Goal: Information Seeking & Learning: Learn about a topic

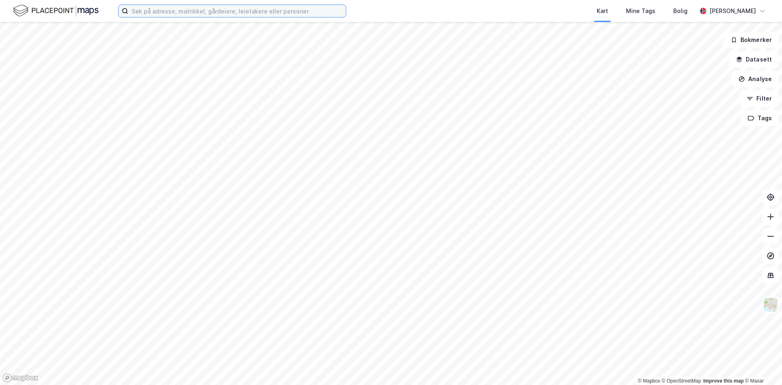
click at [267, 15] on input at bounding box center [237, 11] width 218 height 12
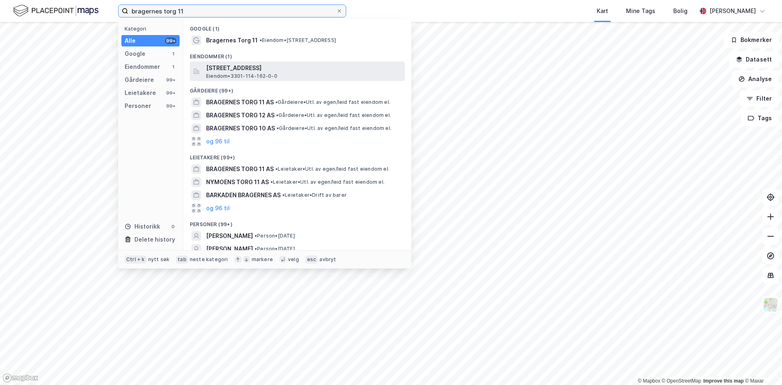
type input "bragernes torg 11"
click at [256, 69] on span "Bragernes torg 11, 3017, DRAMMEN, DRAMMEN" at bounding box center [304, 68] width 196 height 10
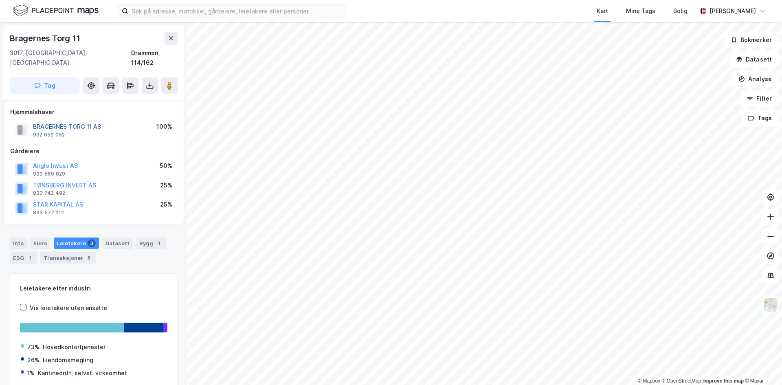
click at [0, 0] on button "BRAGERNES TORG 11 AS" at bounding box center [0, 0] width 0 height 0
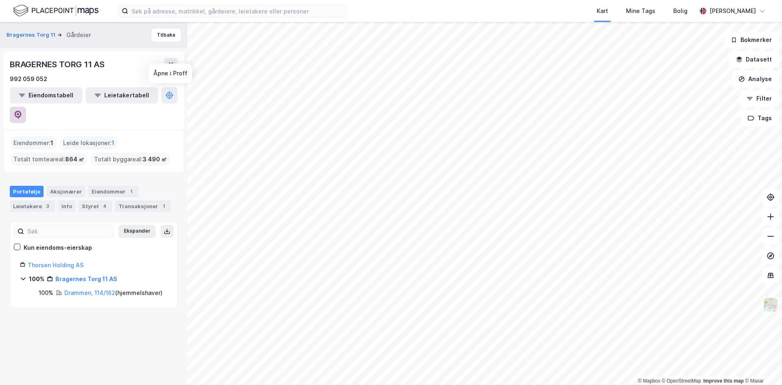
click at [22, 111] on icon at bounding box center [18, 115] width 8 height 8
click at [26, 107] on button at bounding box center [18, 115] width 16 height 16
click at [160, 38] on button "Tilbake" at bounding box center [166, 35] width 29 height 13
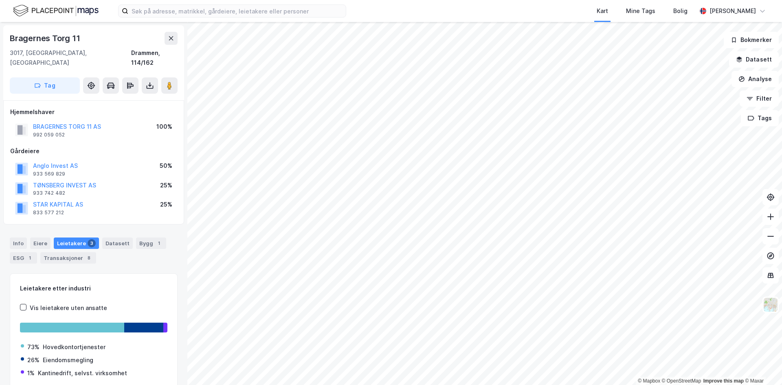
click at [161, 77] on div "Tag" at bounding box center [94, 85] width 168 height 16
click at [165, 81] on icon at bounding box center [169, 85] width 8 height 8
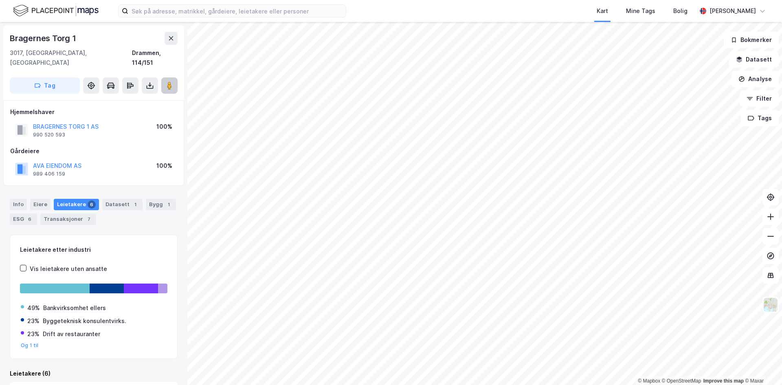
drag, startPoint x: 171, startPoint y: 73, endPoint x: 175, endPoint y: 76, distance: 5.5
click at [170, 81] on image at bounding box center [169, 85] width 5 height 8
click at [173, 33] on button at bounding box center [171, 38] width 13 height 13
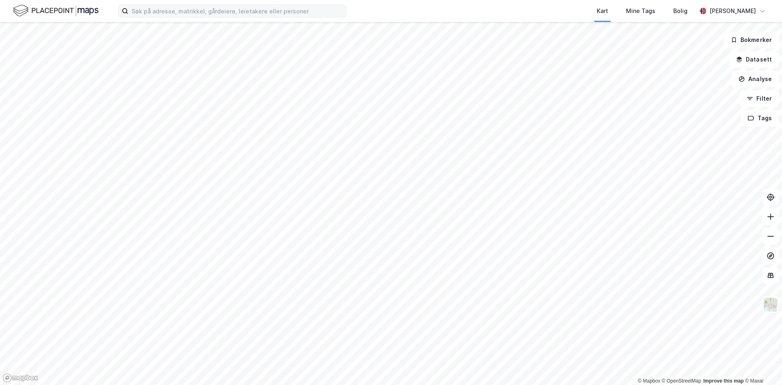
click at [282, 14] on div "Kart Mine Tags Bolig [PERSON_NAME] © Mapbox © OpenStreetMap Improve this map © …" at bounding box center [391, 192] width 782 height 385
click at [352, 385] on html "Kart Mine Tags Bolig [PERSON_NAME] © Mapbox © OpenStreetMap Improve this map © …" at bounding box center [391, 192] width 782 height 385
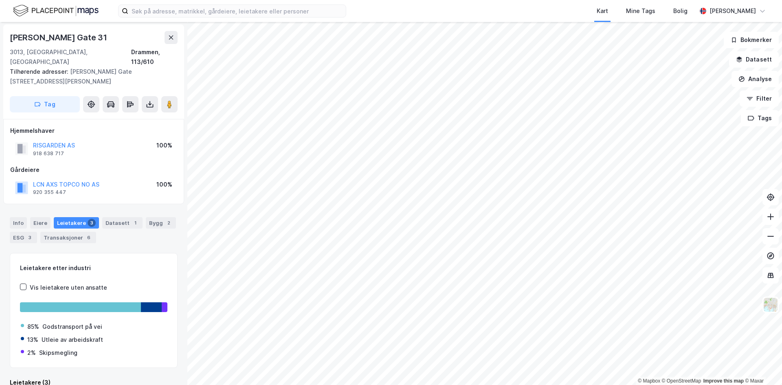
scroll to position [1, 0]
click at [173, 40] on icon at bounding box center [171, 38] width 4 height 4
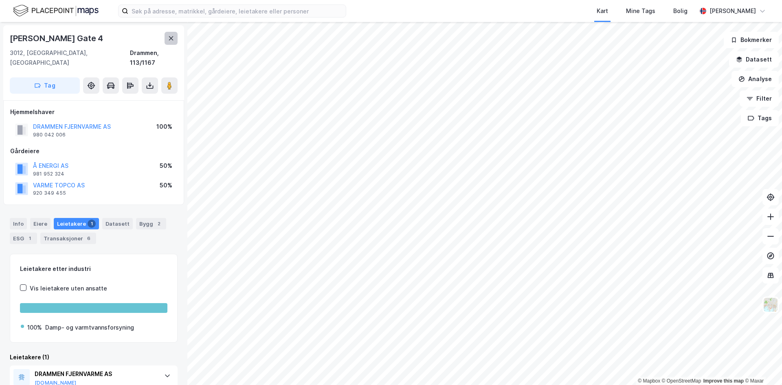
click at [175, 38] on button at bounding box center [171, 38] width 13 height 13
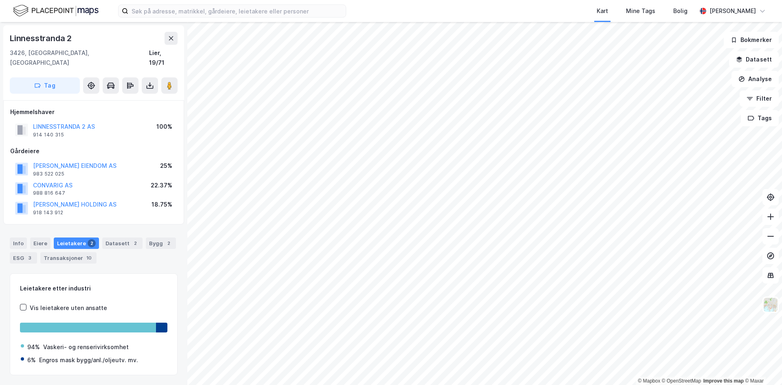
scroll to position [1, 0]
click at [114, 237] on div "Datasett 2" at bounding box center [122, 242] width 40 height 11
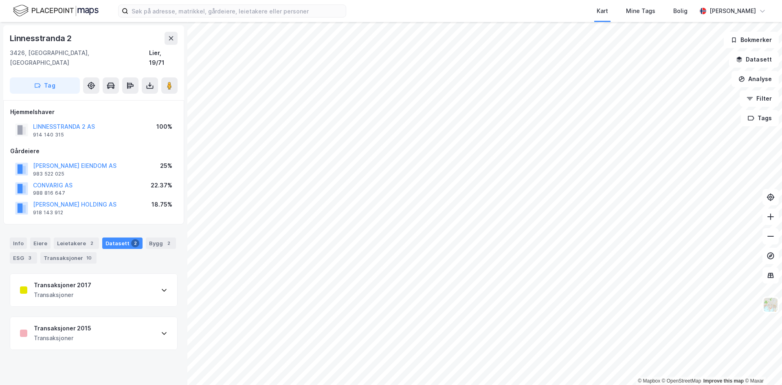
click at [75, 290] on div "Transaksjoner" at bounding box center [62, 295] width 57 height 10
click at [77, 290] on div "Transaksjoner" at bounding box center [62, 295] width 57 height 10
click at [83, 290] on div "Transaksjoner" at bounding box center [62, 295] width 57 height 10
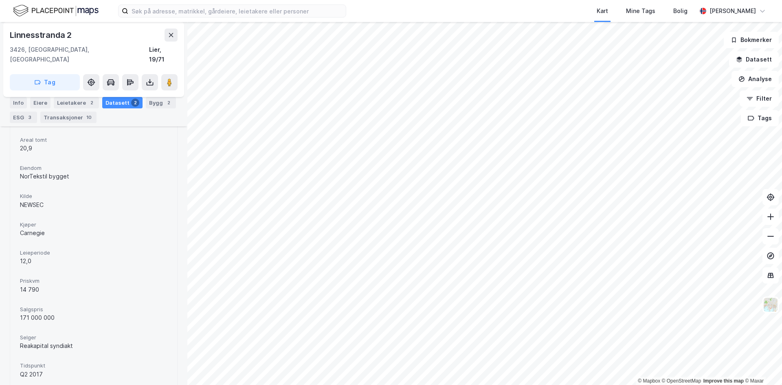
scroll to position [244, 0]
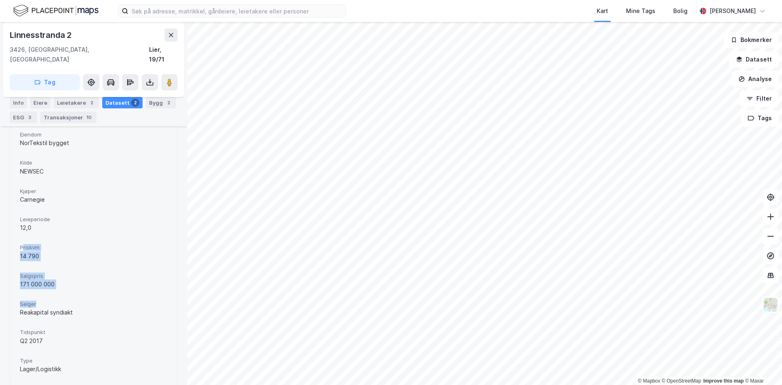
drag, startPoint x: 22, startPoint y: 234, endPoint x: 78, endPoint y: 295, distance: 83.1
click at [78, 295] on div "Areal 11 562 Areal tomt 20,9 Eiendom NorTekstil bygget Kilde NEWSEC Kjøper Carn…" at bounding box center [94, 224] width 148 height 304
click at [78, 301] on span "Selger" at bounding box center [94, 304] width 148 height 7
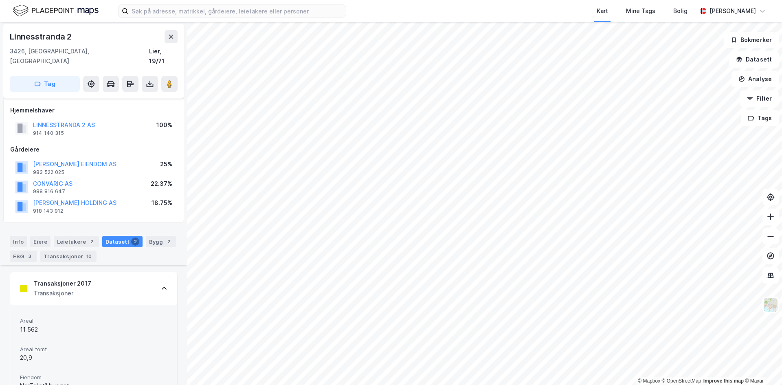
scroll to position [0, 0]
click at [170, 37] on icon at bounding box center [171, 38] width 4 height 4
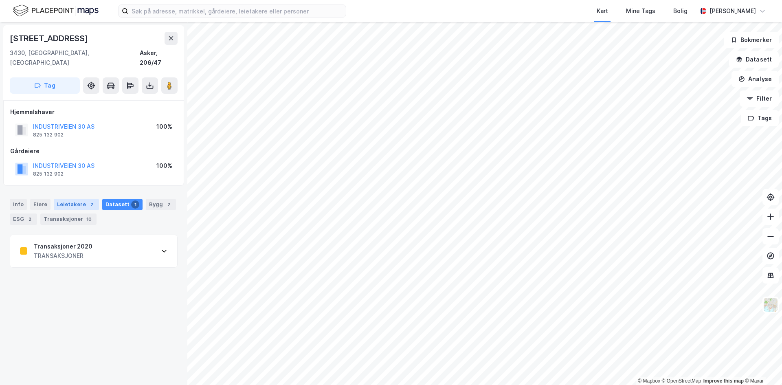
click at [79, 199] on div "Leietakere 2" at bounding box center [76, 204] width 45 height 11
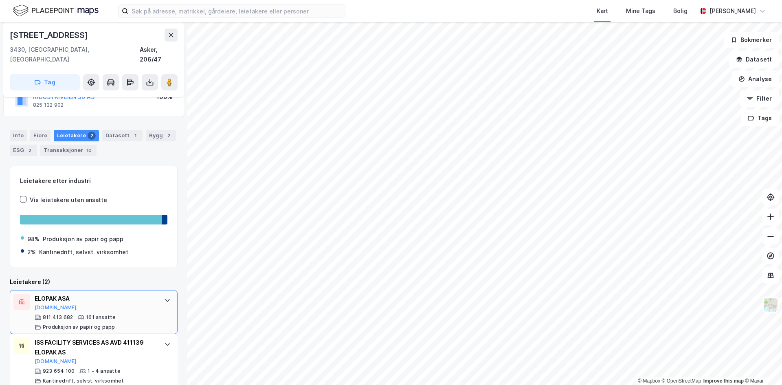
scroll to position [72, 0]
